Goal: Transaction & Acquisition: Book appointment/travel/reservation

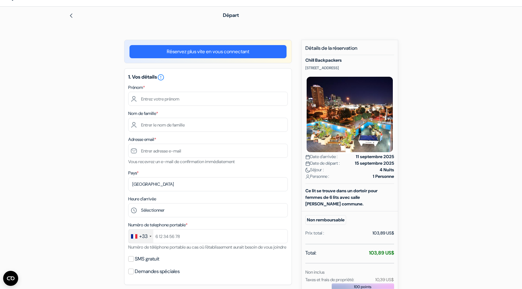
scroll to position [31, 0]
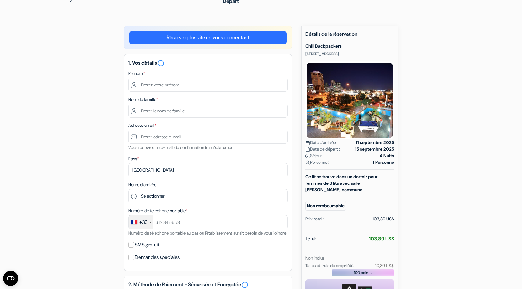
click at [70, 1] on img at bounding box center [71, 1] width 5 height 5
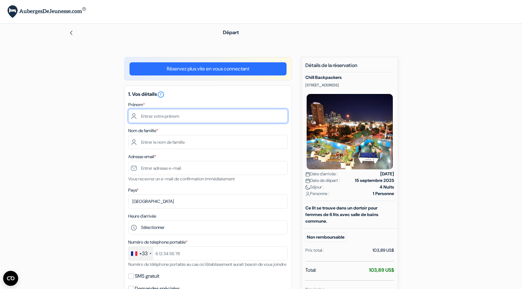
click at [179, 115] on input "text" at bounding box center [207, 116] width 159 height 14
type input "Marie"
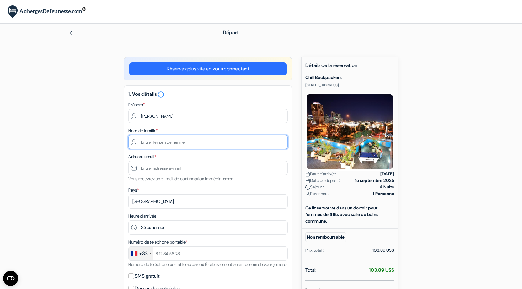
click at [201, 145] on input "text" at bounding box center [207, 142] width 159 height 14
type input "Caisso"
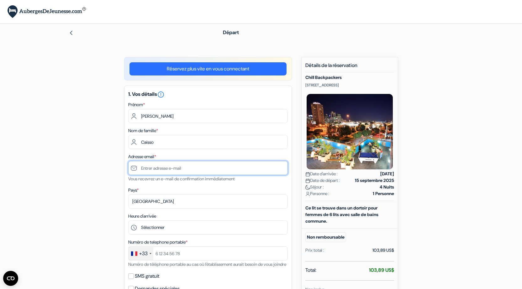
click at [157, 171] on input "text" at bounding box center [207, 168] width 159 height 14
type input "[EMAIL_ADDRESS][DOMAIN_NAME]"
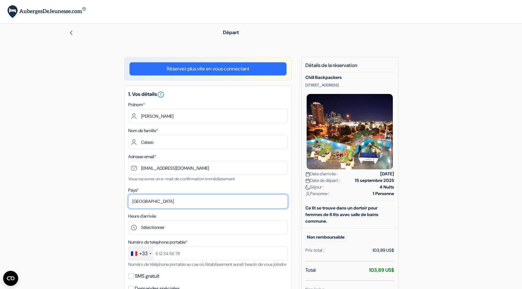
click at [170, 201] on select "Selectionner le pays Abkhazie Afghanistan Afrique du Sud Albanie Algérie Allema…" at bounding box center [207, 202] width 159 height 14
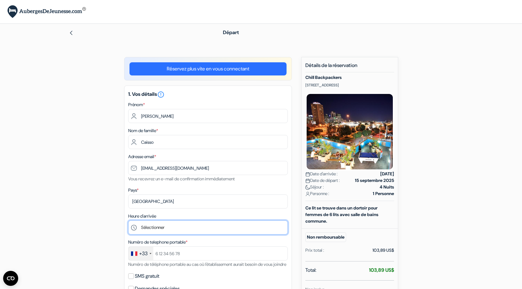
click at [159, 229] on select "Sélectionner 15:00 16:00 17:00 18:00 19:00 20:00 21:00 22:00" at bounding box center [207, 228] width 159 height 14
select select "15"
click at [128, 221] on select "Sélectionner 15:00 16:00 17:00 18:00 19:00 20:00 21:00 22:00" at bounding box center [207, 228] width 159 height 14
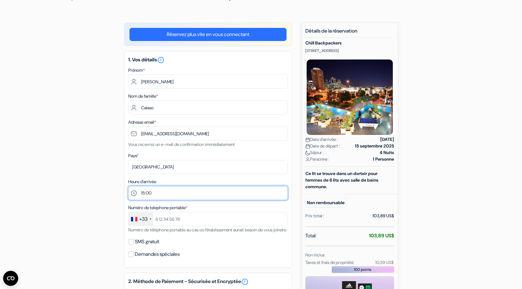
scroll to position [94, 0]
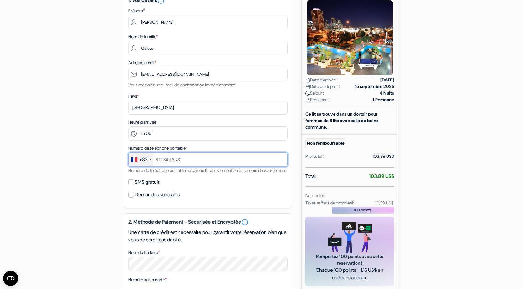
click at [177, 161] on input "text" at bounding box center [207, 160] width 159 height 14
type input "783646655"
click at [129, 185] on input "SMS gratuit" at bounding box center [131, 182] width 6 height 6
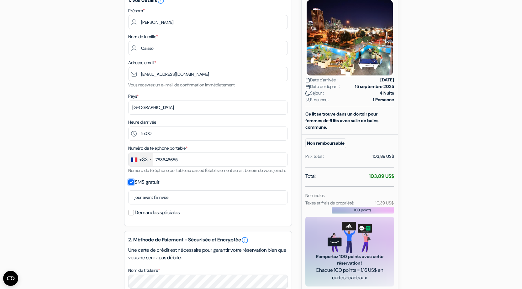
click at [130, 185] on input "SMS gratuit" at bounding box center [131, 182] width 6 height 6
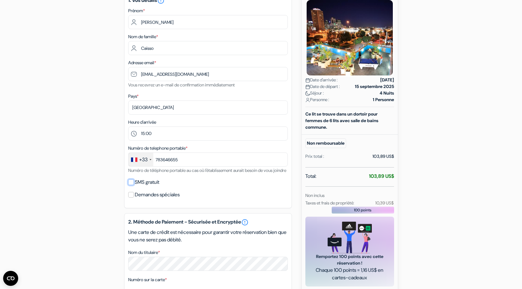
click at [130, 185] on input "SMS gratuit" at bounding box center [131, 182] width 6 height 6
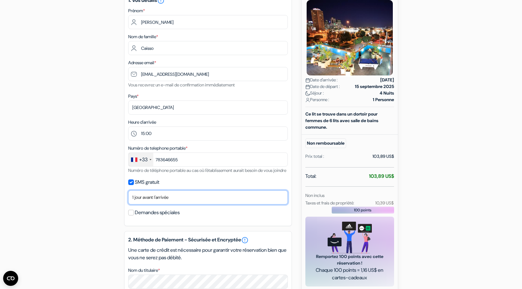
click at [167, 205] on select "Non merci Maintenant Le jour de votre arrivée 1 jour avant l'arrivée 2 jours av…" at bounding box center [207, 197] width 159 height 14
drag, startPoint x: 66, startPoint y: 194, endPoint x: 70, endPoint y: 193, distance: 3.5
click at [66, 194] on div "add_box Chill Backpackers 328 Upper Roma Street, Brisbane, Australie Détails de…" at bounding box center [260, 213] width 413 height 501
click at [175, 199] on select "Non merci Maintenant Le jour de votre arrivée 1 jour avant l'arrivée 2 jours av…" at bounding box center [207, 197] width 159 height 14
click at [88, 136] on div "add_box Chill Backpackers 328 Upper Roma Street, Brisbane, Australie Détails de…" at bounding box center [260, 213] width 413 height 501
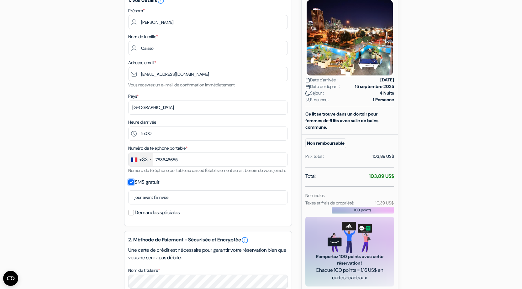
click at [132, 185] on input "SMS gratuit" at bounding box center [131, 182] width 6 height 6
checkbox input "false"
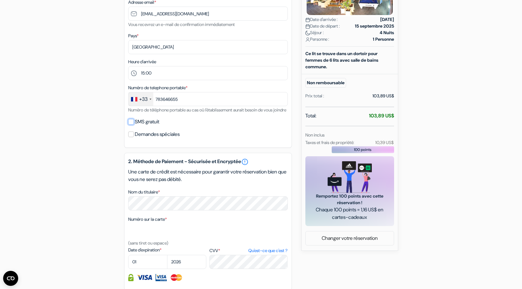
scroll to position [157, 0]
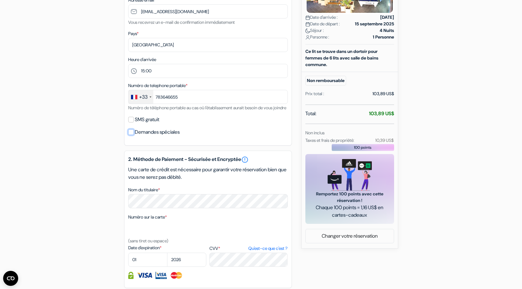
click at [131, 135] on input "Demandes spéciales" at bounding box center [131, 132] width 6 height 6
checkbox input "true"
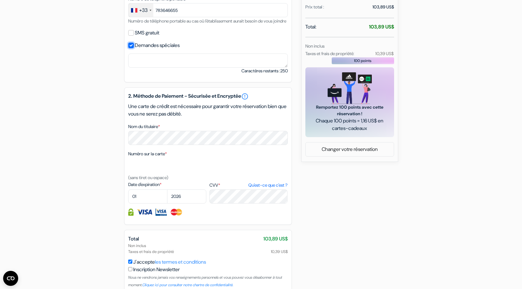
scroll to position [188, 0]
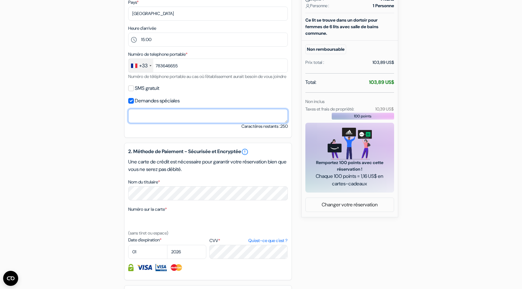
click at [164, 123] on textarea "Nom du titulaire *" at bounding box center [207, 116] width 159 height 14
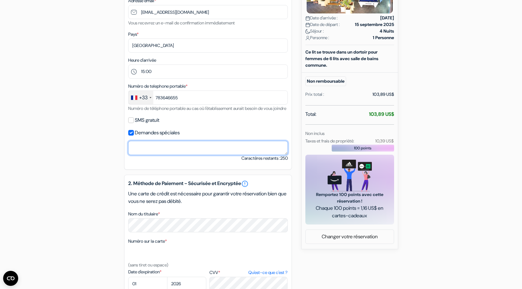
scroll to position [157, 0]
type textarea "H"
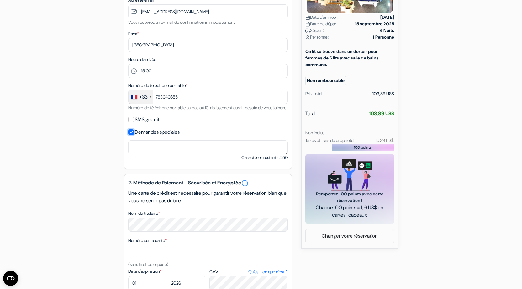
click at [132, 135] on input "Demandes spéciales" at bounding box center [131, 132] width 6 height 6
checkbox input "false"
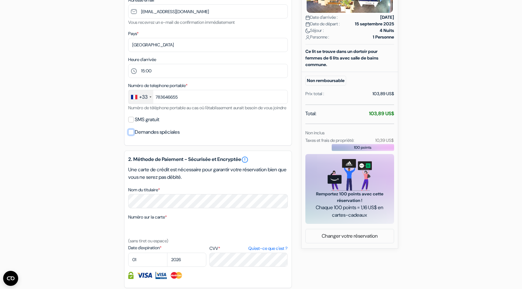
scroll to position [188, 0]
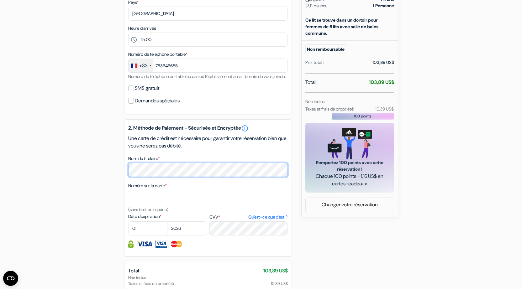
click at [74, 169] on div "add_box Chill Backpackers 328 Upper Roma Street, Brisbane, Australie Détails de…" at bounding box center [260, 111] width 413 height 484
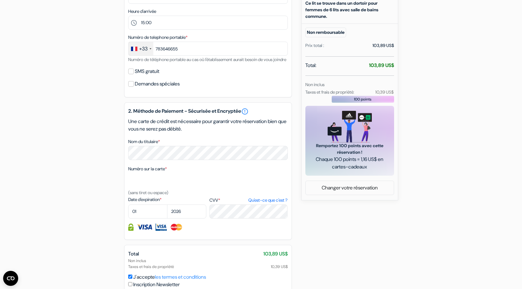
scroll to position [219, 0]
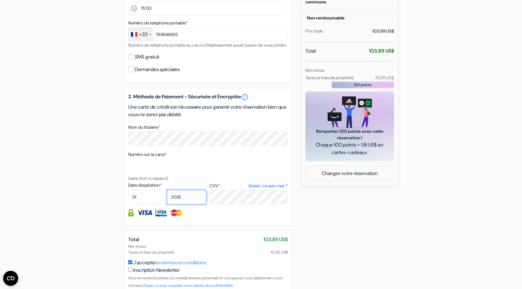
click at [188, 204] on select "2025 2026 2027 2028 2029 2030 2031 2032 2033 2034 2035 2036 2037 2038 2039 2040…" at bounding box center [186, 197] width 39 height 14
select select "2028"
click at [167, 198] on select "2025 2026 2027 2028 2029 2030 2031 2032 2033 2034 2035 2036 2037 2038 2039 2040…" at bounding box center [186, 197] width 39 height 14
click at [143, 202] on select "01 02 03 04 05 06 07 08 09 10 11 12" at bounding box center [147, 197] width 39 height 14
select select "02"
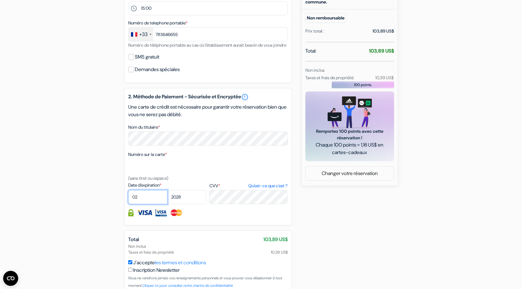
click at [128, 198] on select "01 02 03 04 05 06 07 08 09 10 11 12" at bounding box center [147, 197] width 39 height 14
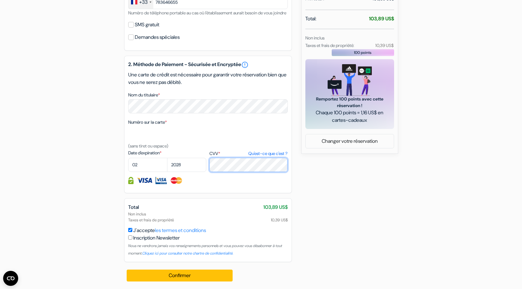
scroll to position [259, 0]
click at [210, 277] on button "Confirmer Loading..." at bounding box center [180, 276] width 106 height 12
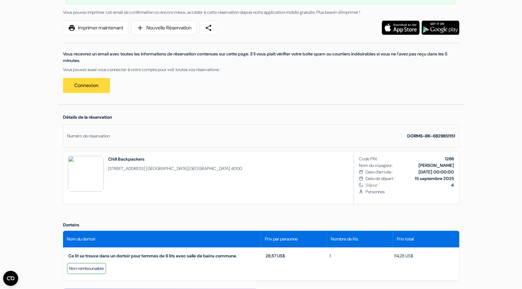
scroll to position [94, 0]
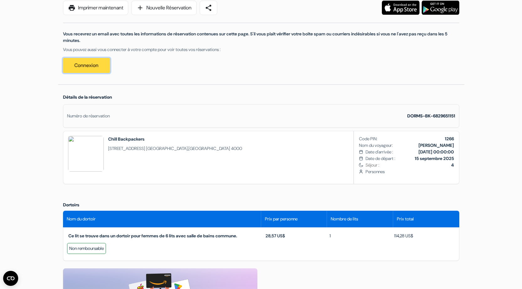
click at [79, 64] on link "Connexion" at bounding box center [86, 65] width 47 height 15
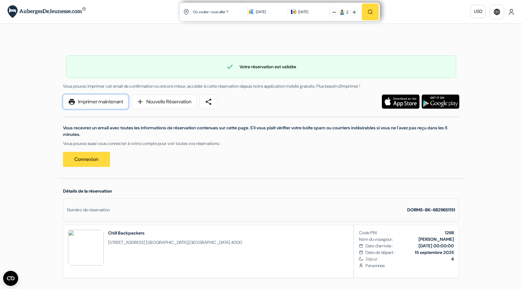
click at [91, 103] on link "print Imprimer maintenant" at bounding box center [95, 102] width 65 height 14
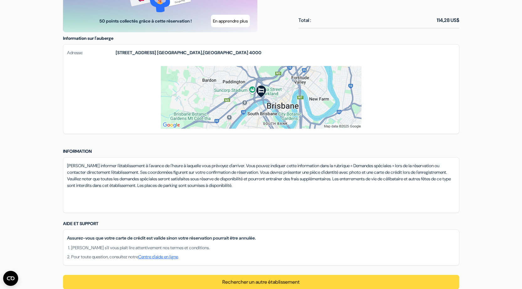
scroll to position [454, 0]
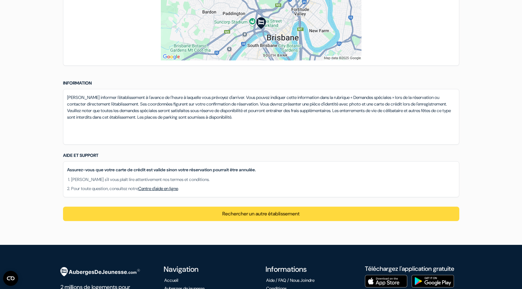
click at [173, 189] on link "Centre d'aide en ligne" at bounding box center [158, 189] width 40 height 6
click at [175, 190] on link "Centre d'aide en ligne" at bounding box center [158, 189] width 40 height 6
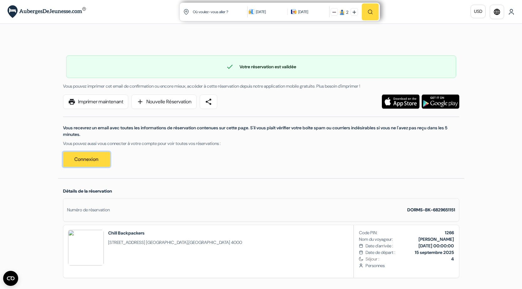
click at [85, 156] on link "Connexion" at bounding box center [86, 159] width 47 height 15
